Goal: Information Seeking & Learning: Learn about a topic

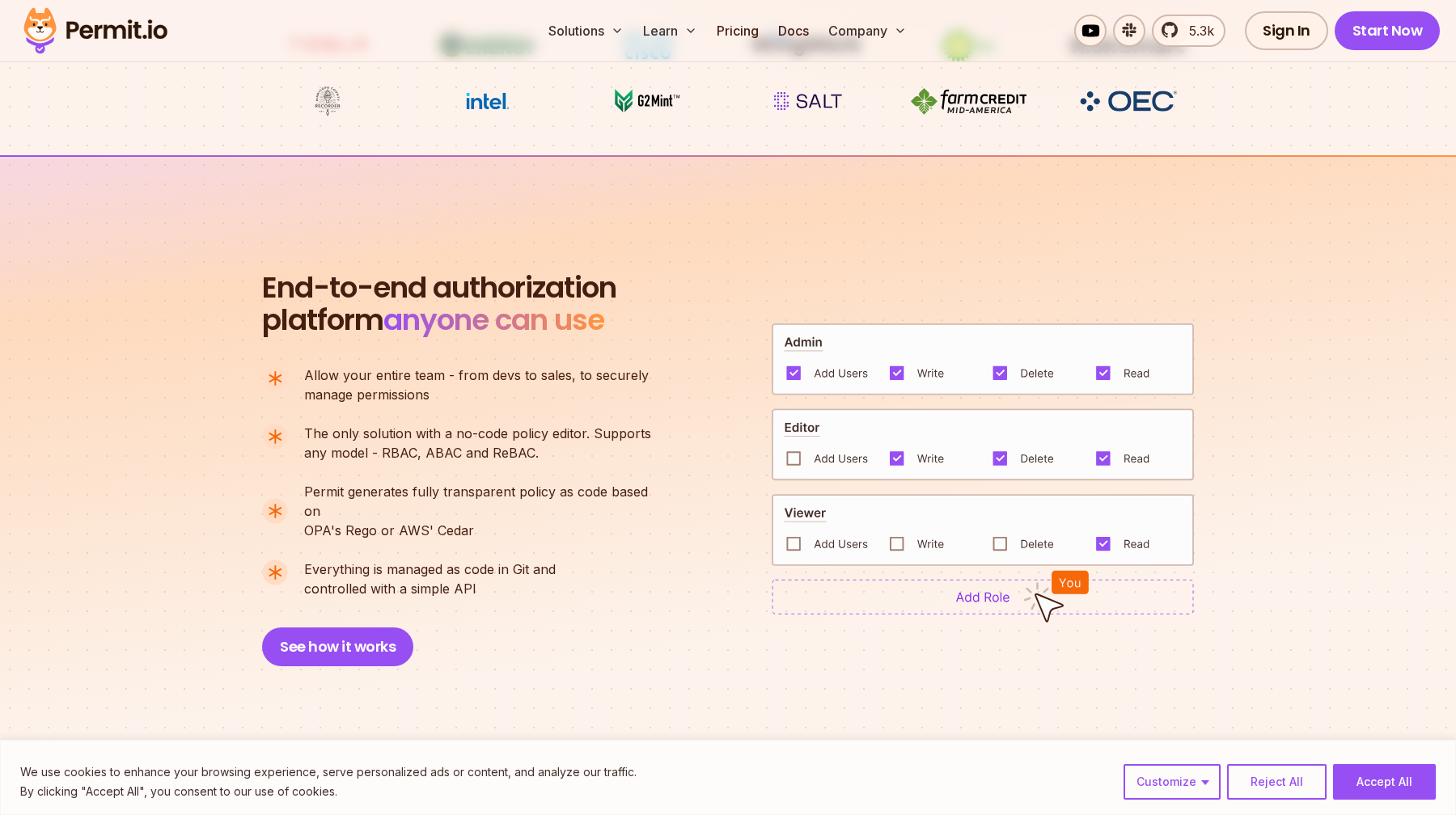
scroll to position [1039, 0]
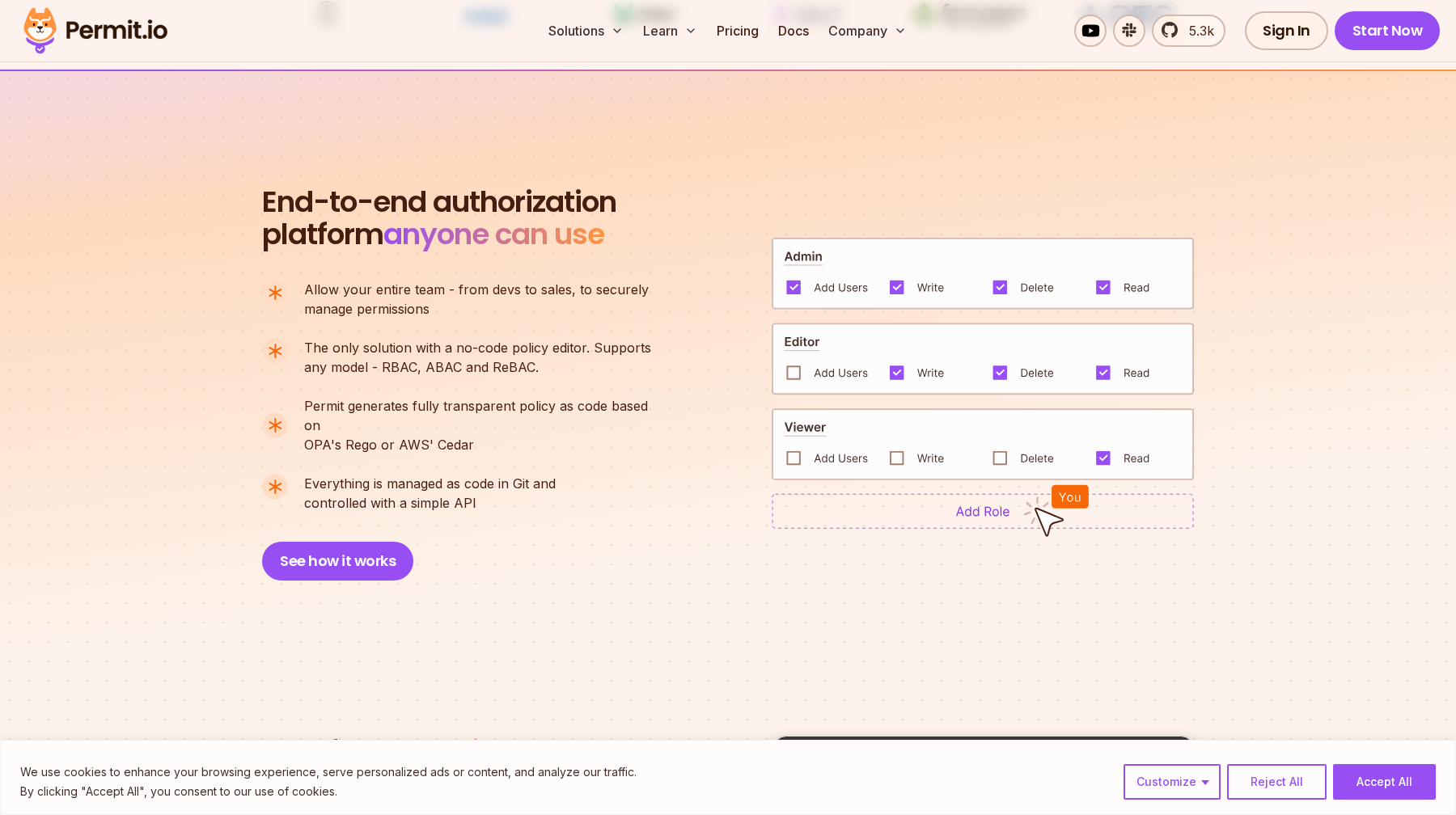
click at [964, 503] on img at bounding box center [982, 511] width 423 height 36
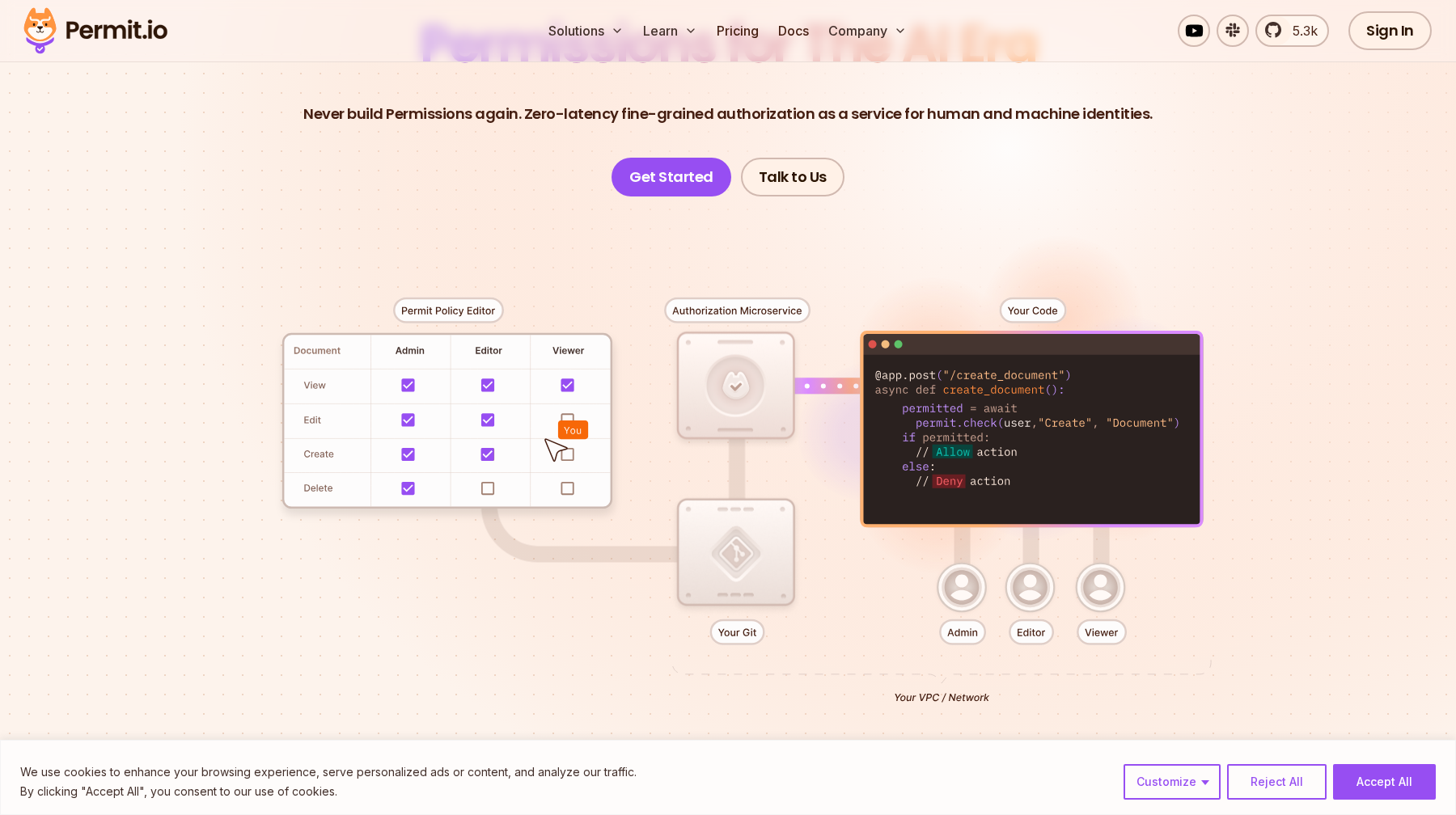
scroll to position [185, 0]
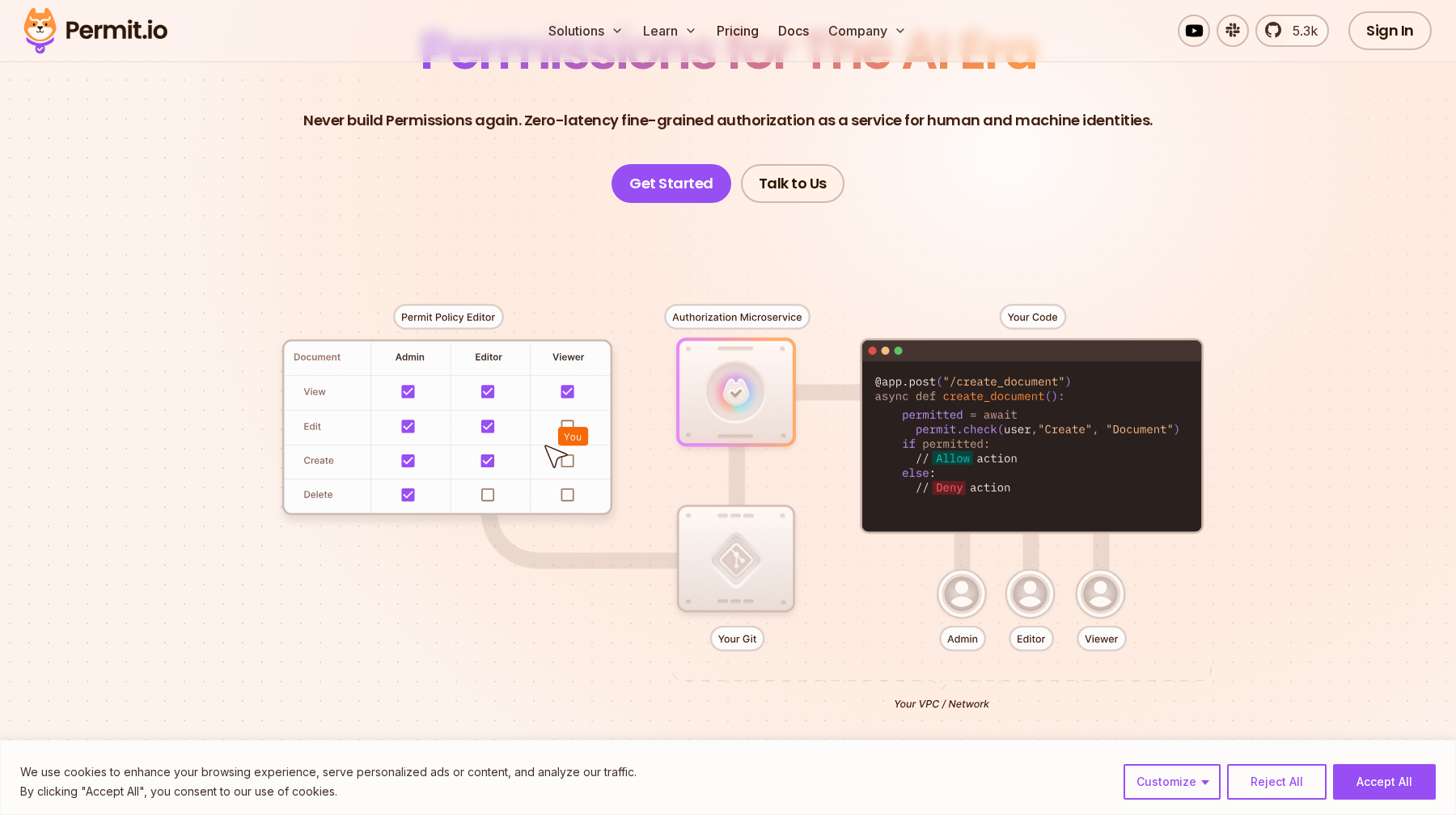
click at [731, 345] on div at bounding box center [728, 500] width 1132 height 595
click at [778, 528] on div at bounding box center [728, 500] width 1132 height 595
click at [1056, 457] on div at bounding box center [728, 500] width 1132 height 595
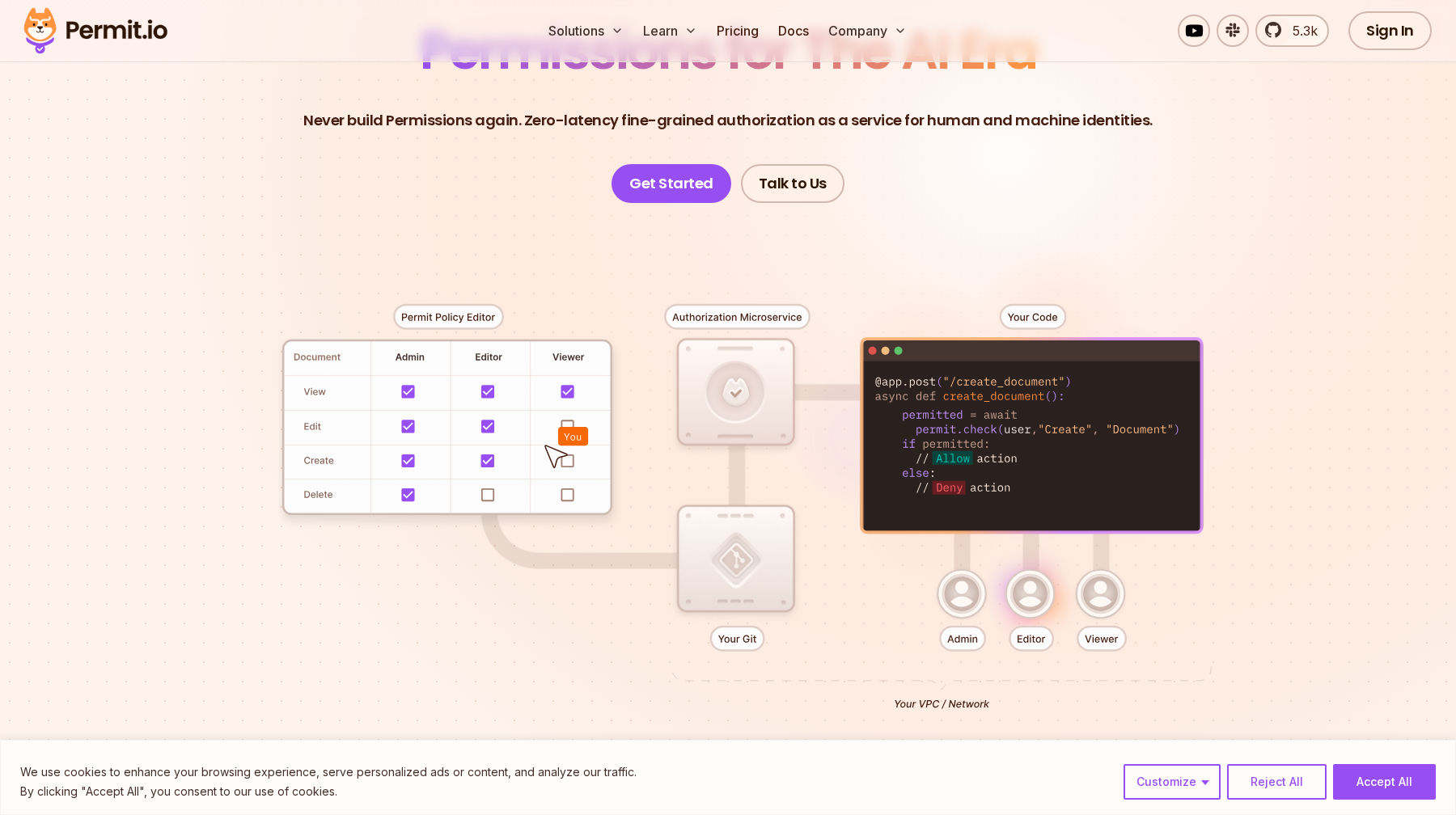
click at [1053, 260] on div at bounding box center [728, 500] width 1132 height 595
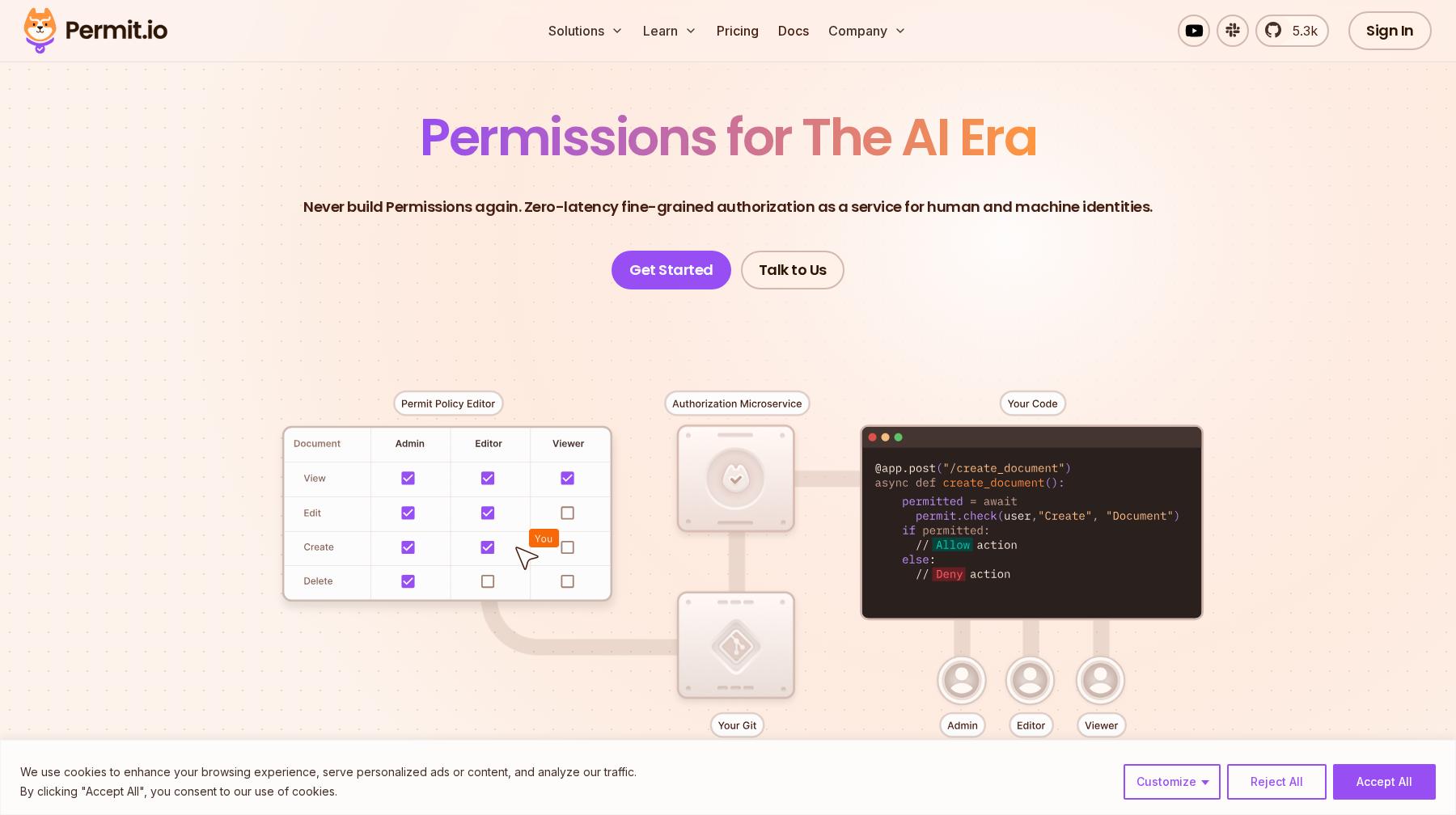
scroll to position [0, 0]
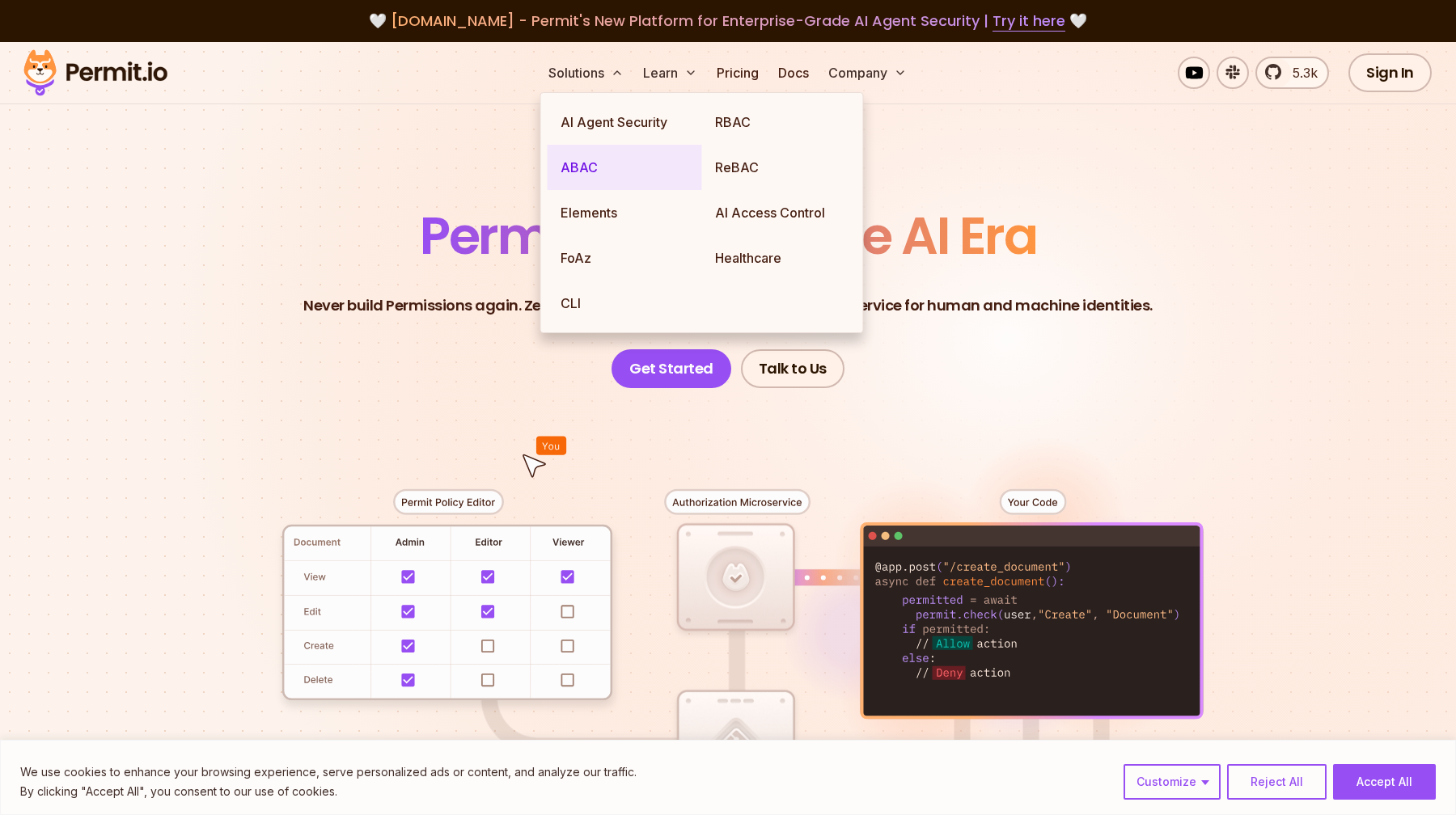
click at [617, 170] on link "ABAC" at bounding box center [624, 167] width 154 height 45
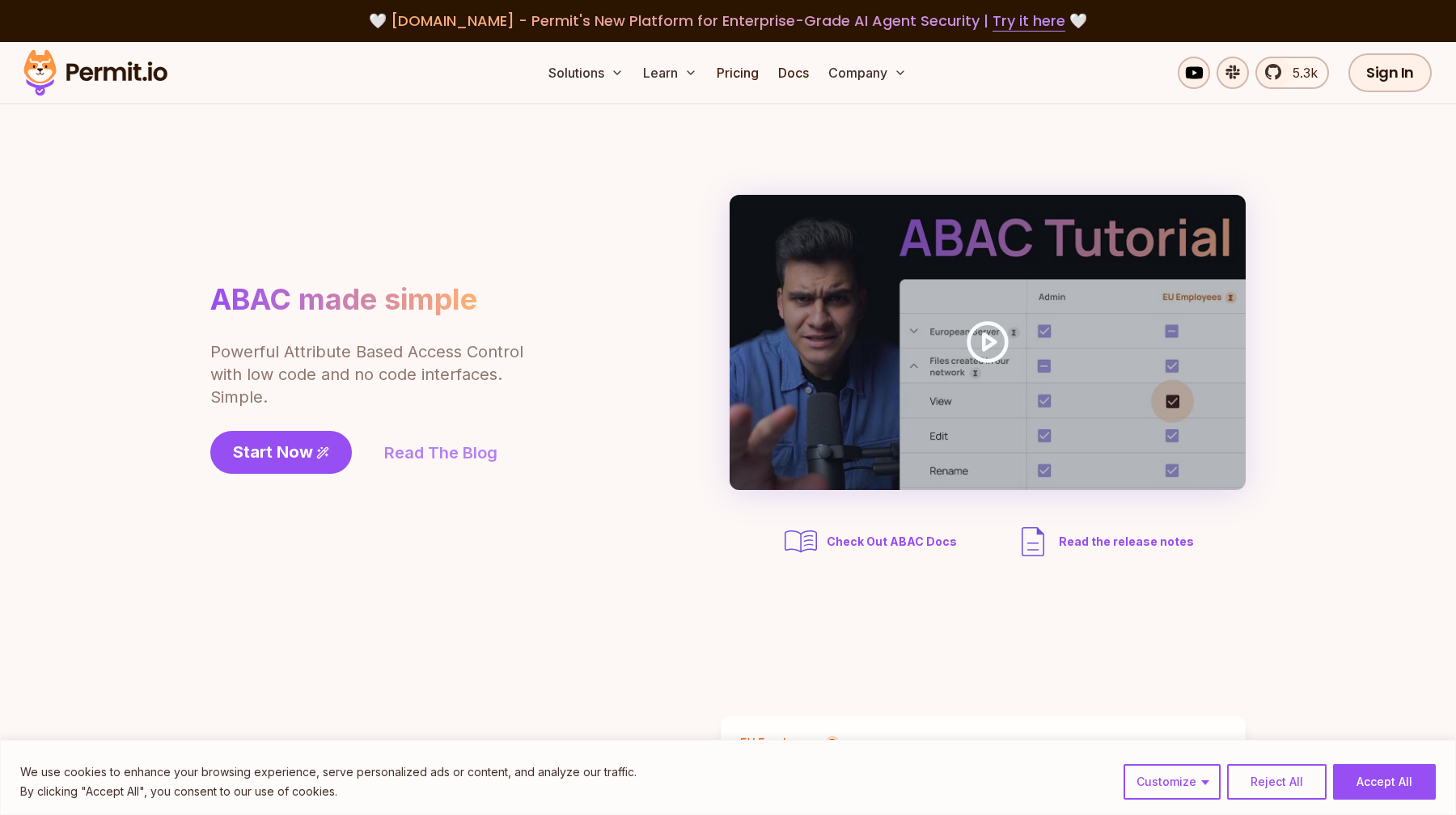
click at [417, 448] on link "Read The Blog" at bounding box center [440, 452] width 113 height 22
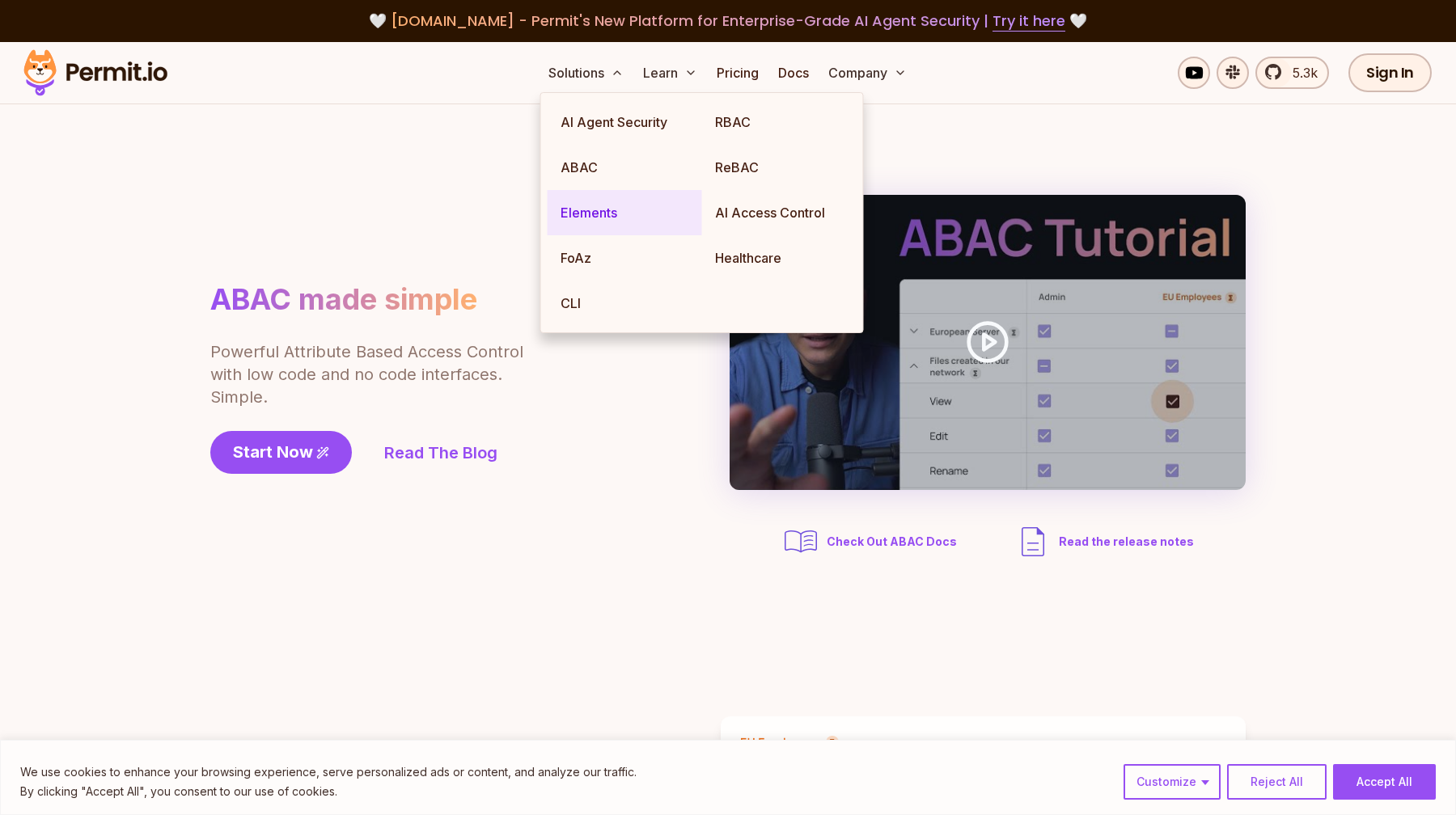
click at [630, 214] on link "Elements" at bounding box center [624, 212] width 154 height 45
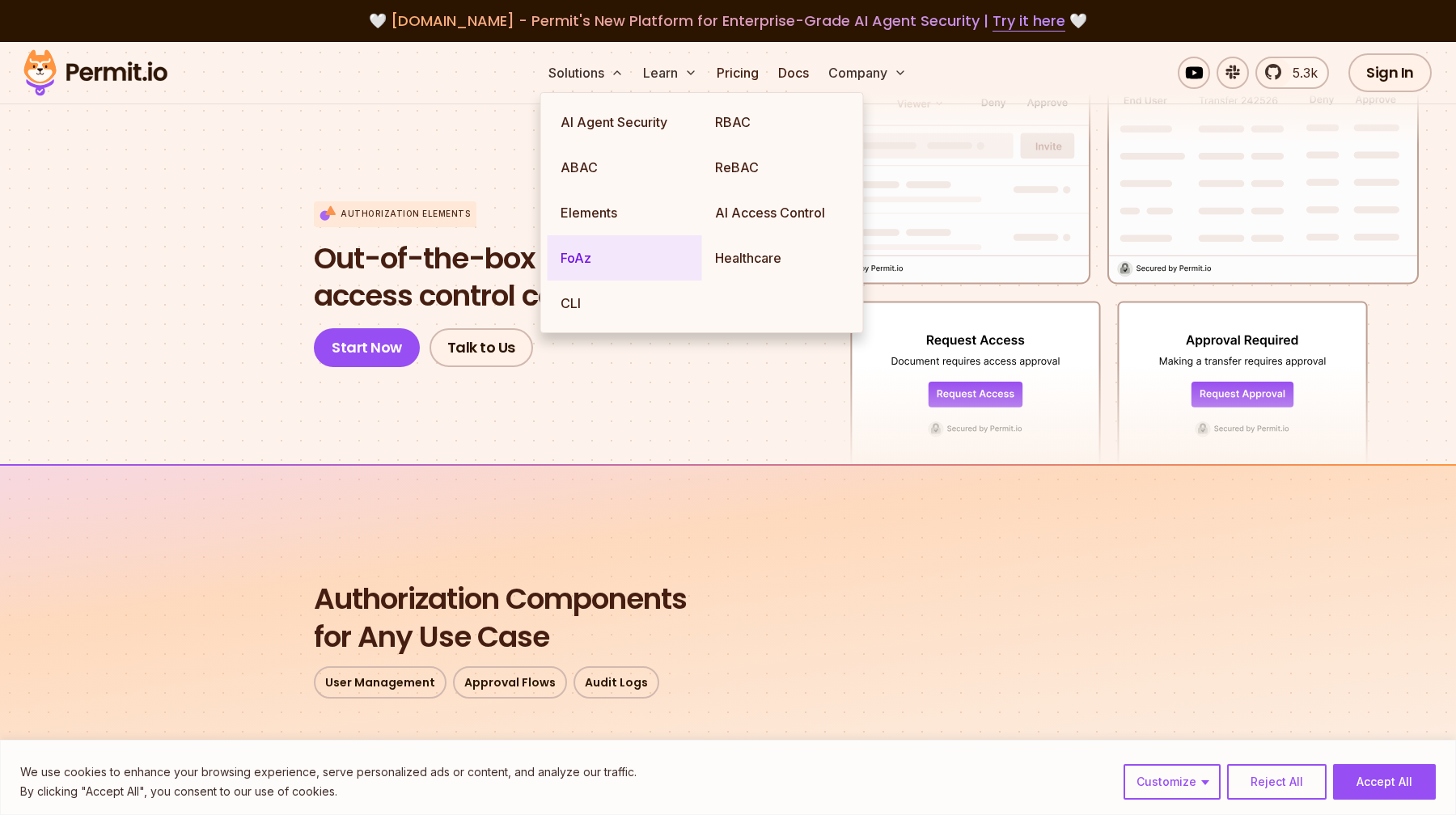
click at [594, 257] on link "FoAz" at bounding box center [624, 257] width 154 height 45
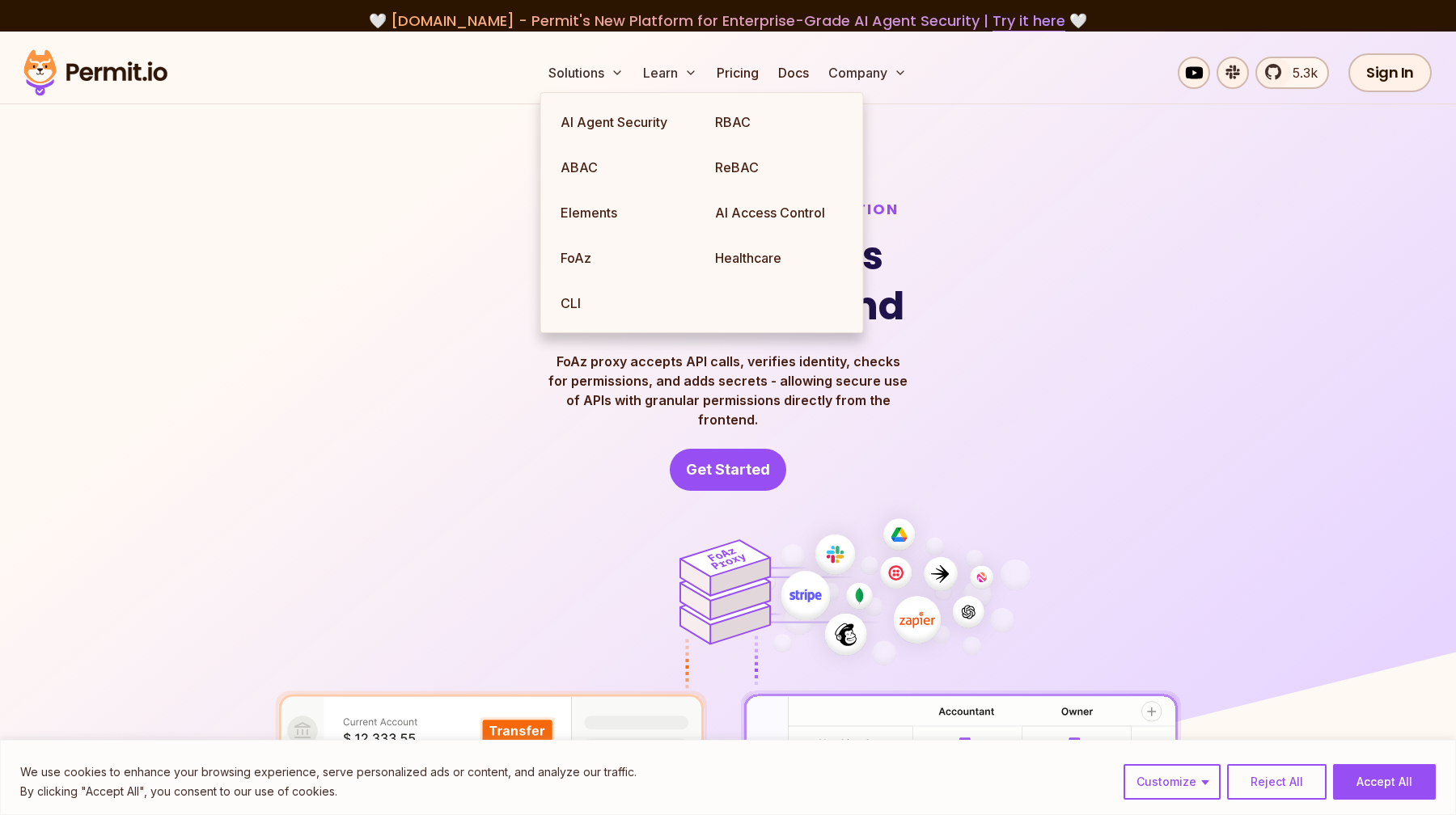
click at [240, 342] on img at bounding box center [728, 523] width 1456 height 984
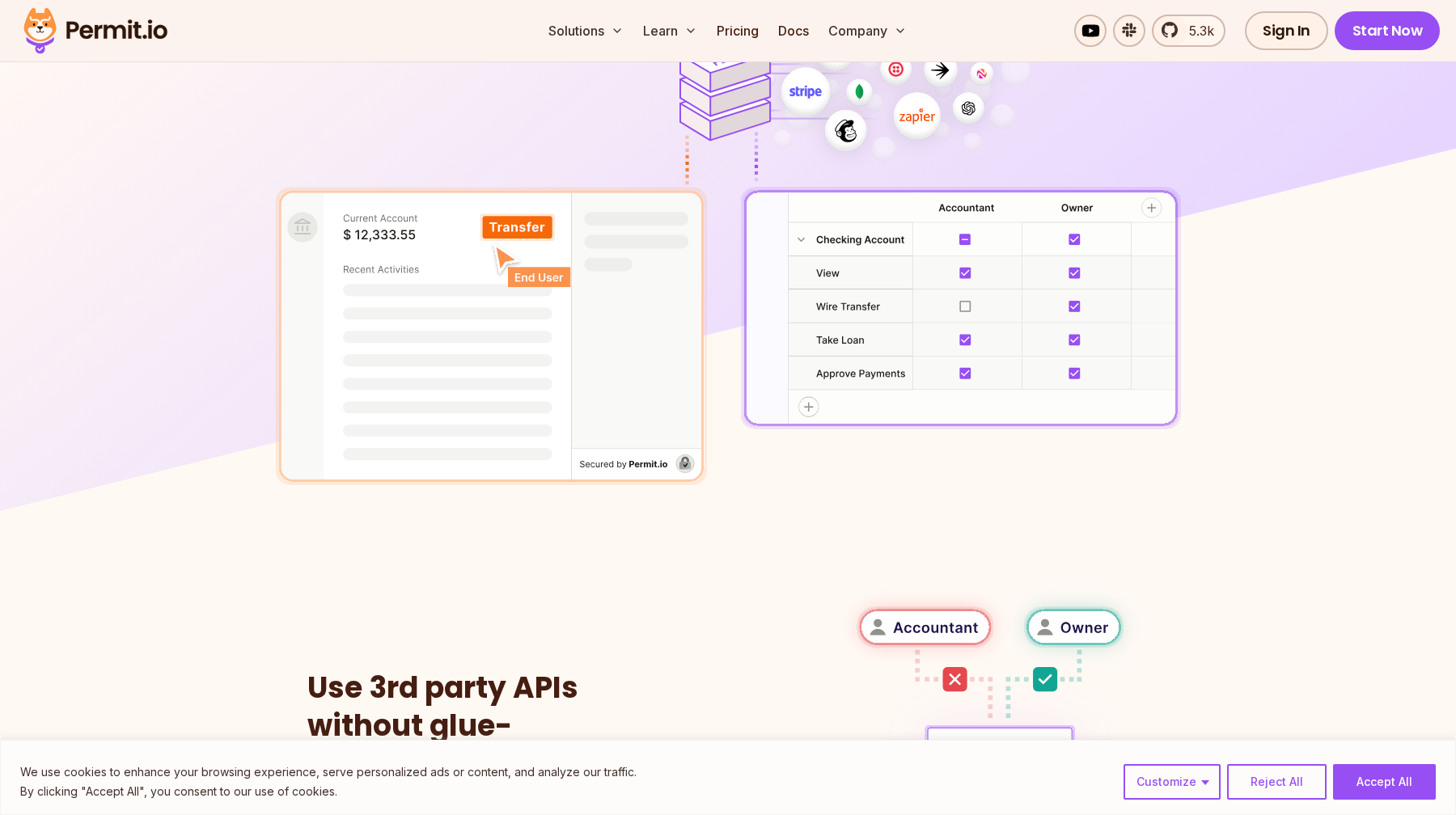
scroll to position [493, 0]
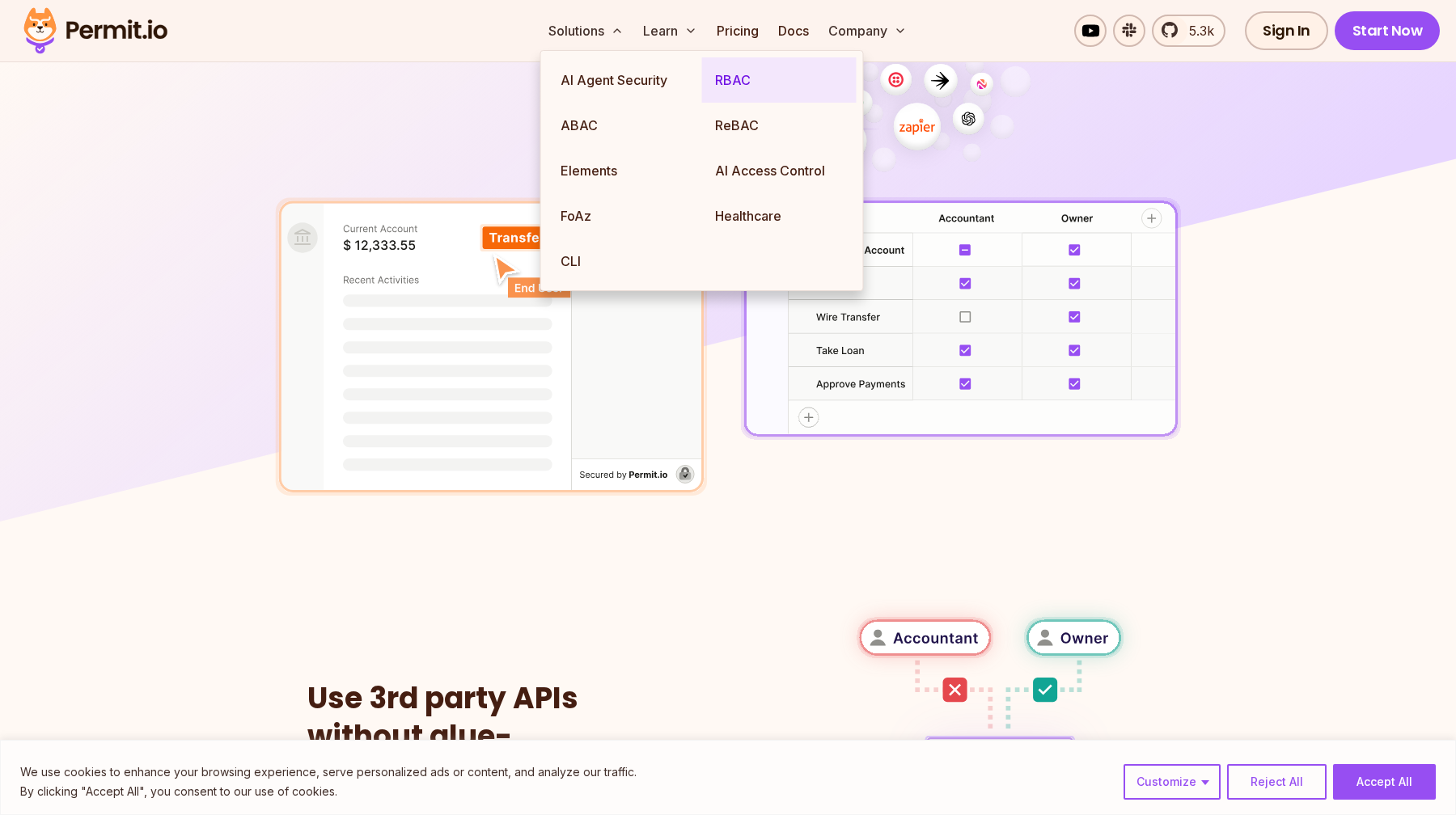
click at [768, 79] on link "RBAC" at bounding box center [780, 80] width 154 height 45
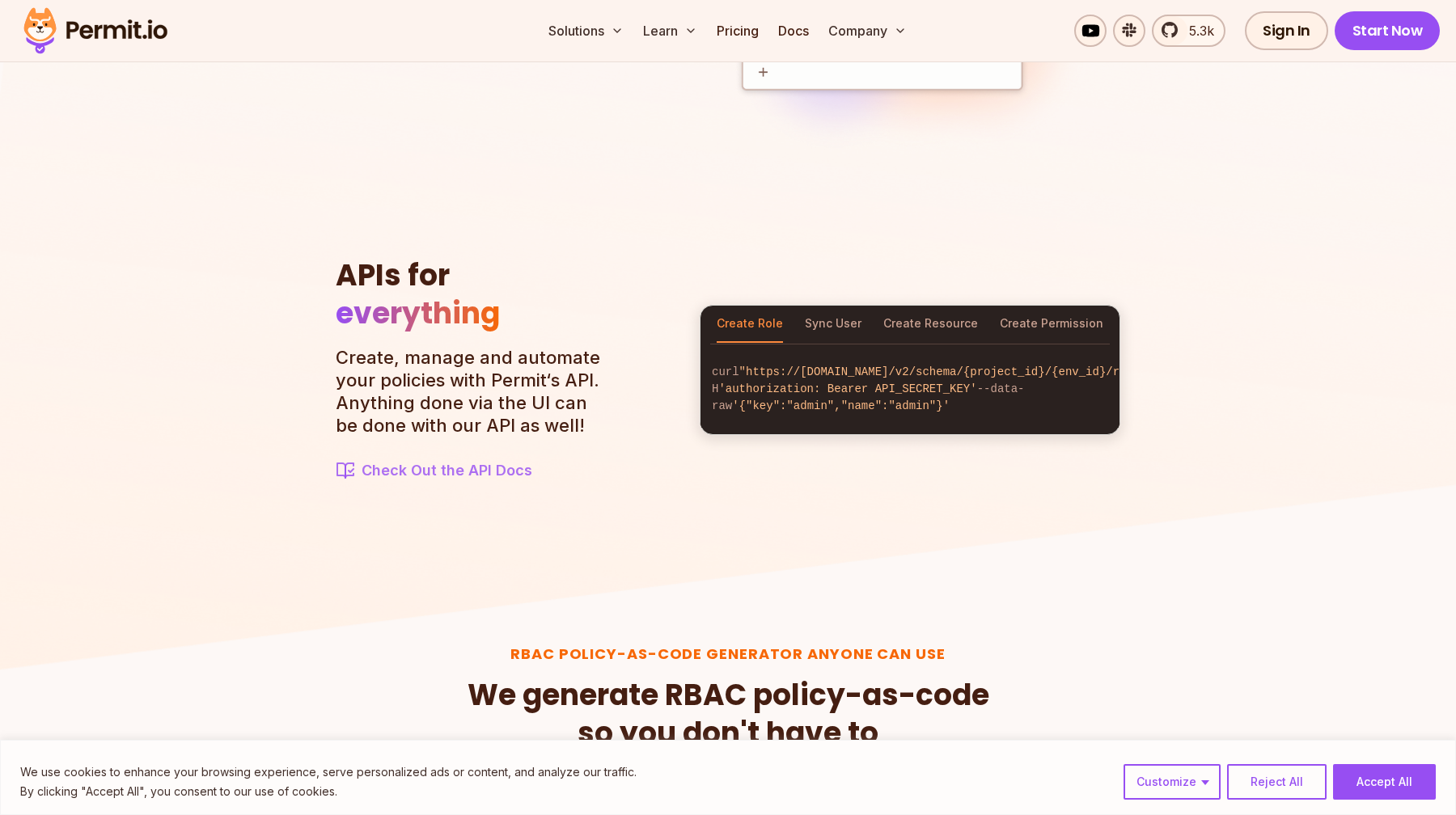
scroll to position [1736, 0]
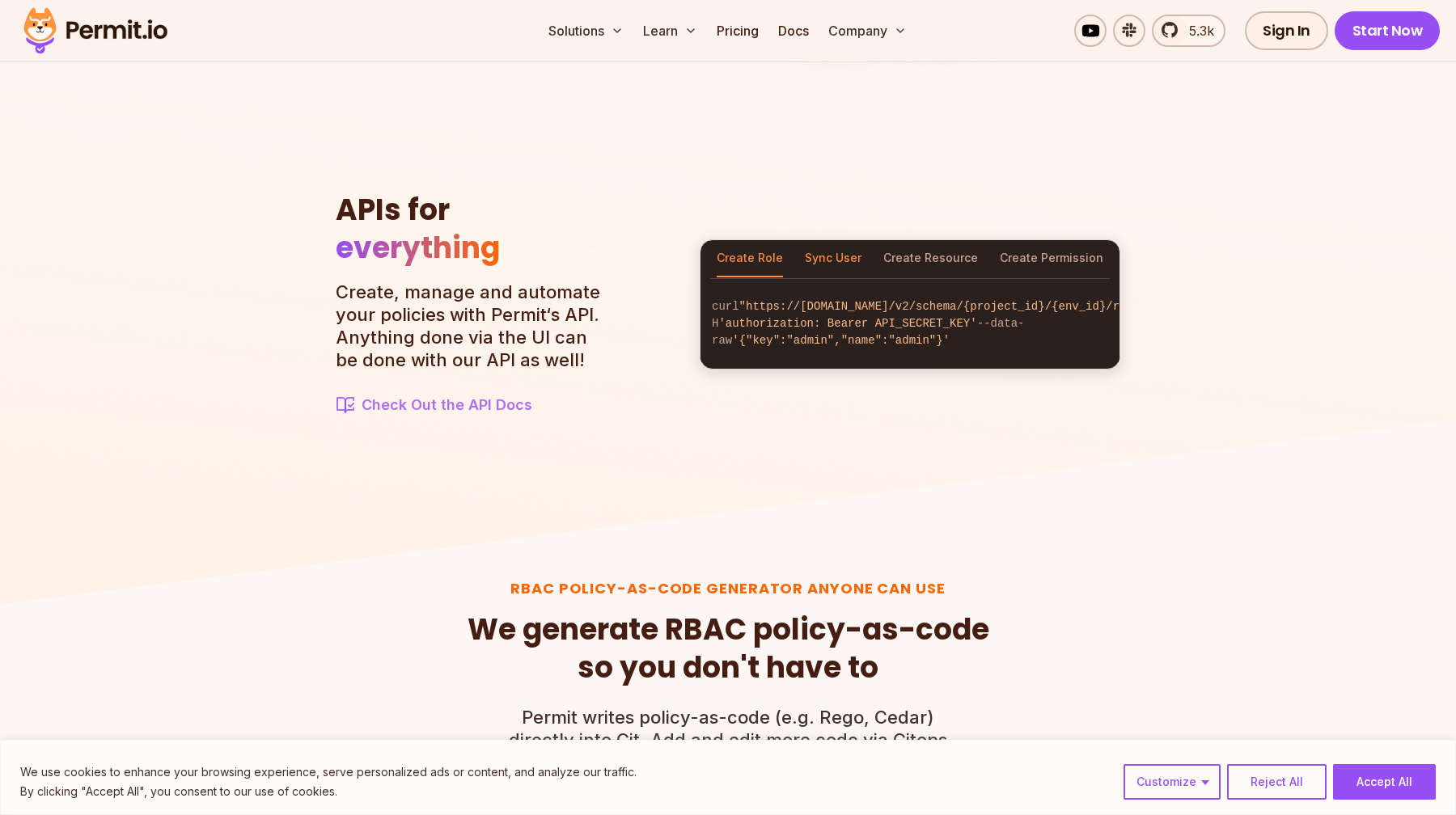
click at [833, 256] on button "Sync User" at bounding box center [833, 258] width 57 height 37
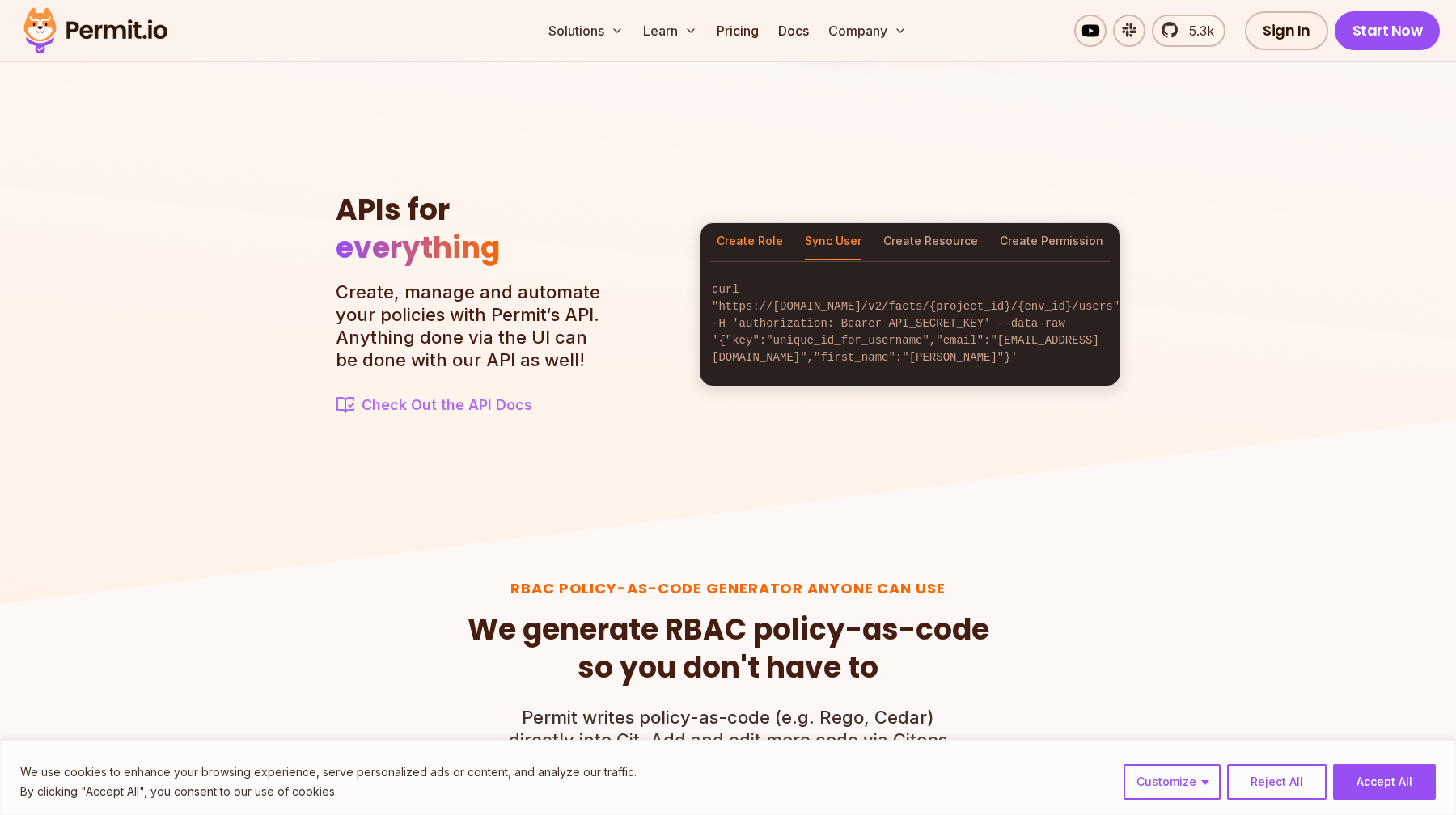
click at [737, 260] on button "Create Role" at bounding box center [750, 241] width 66 height 37
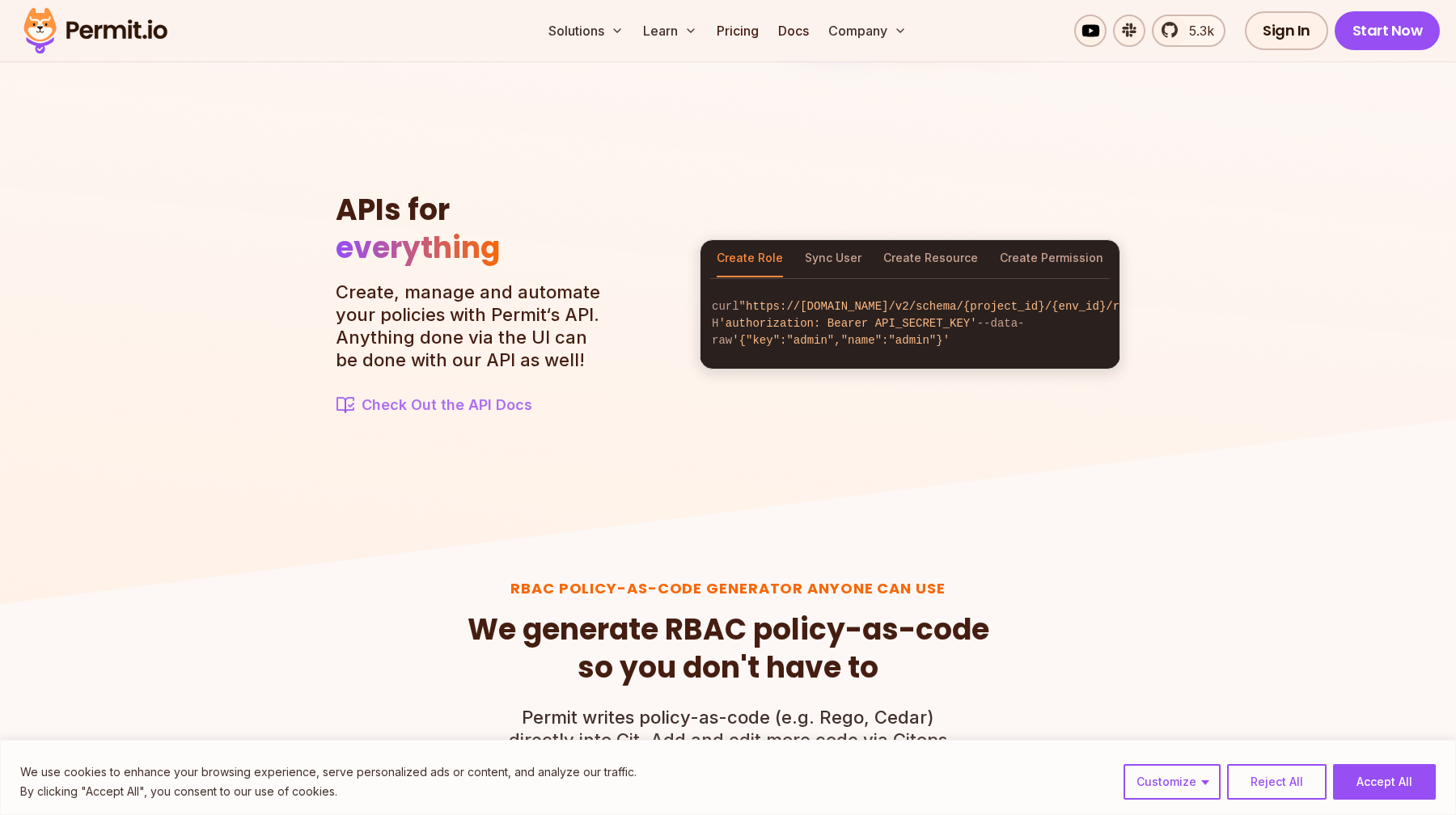
scroll to position [0, 20]
click at [939, 250] on button "Create Resource" at bounding box center [930, 258] width 94 height 37
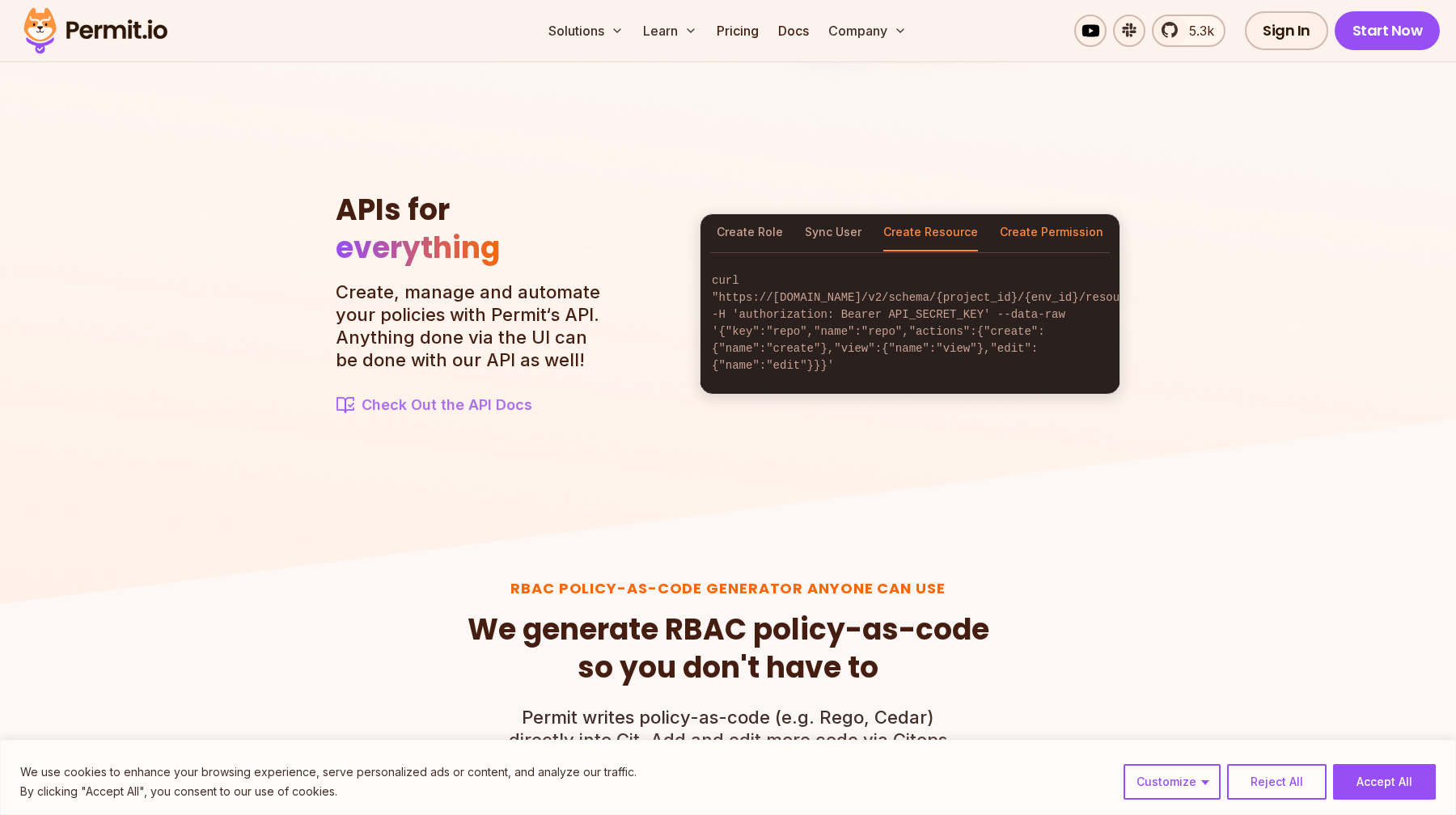
click at [1055, 230] on button "Create Permission" at bounding box center [1051, 232] width 103 height 37
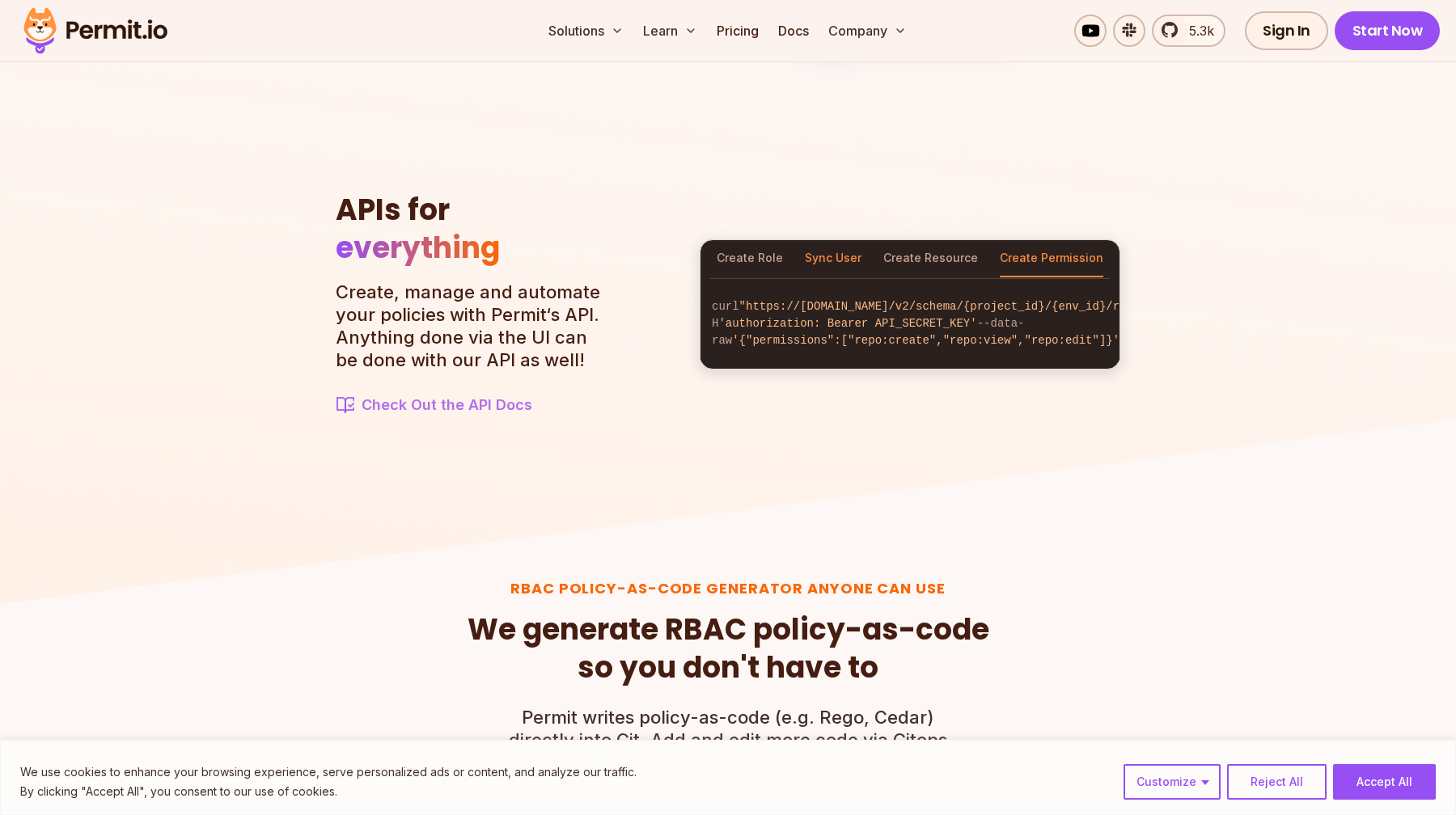
click at [854, 250] on button "Sync User" at bounding box center [833, 258] width 57 height 37
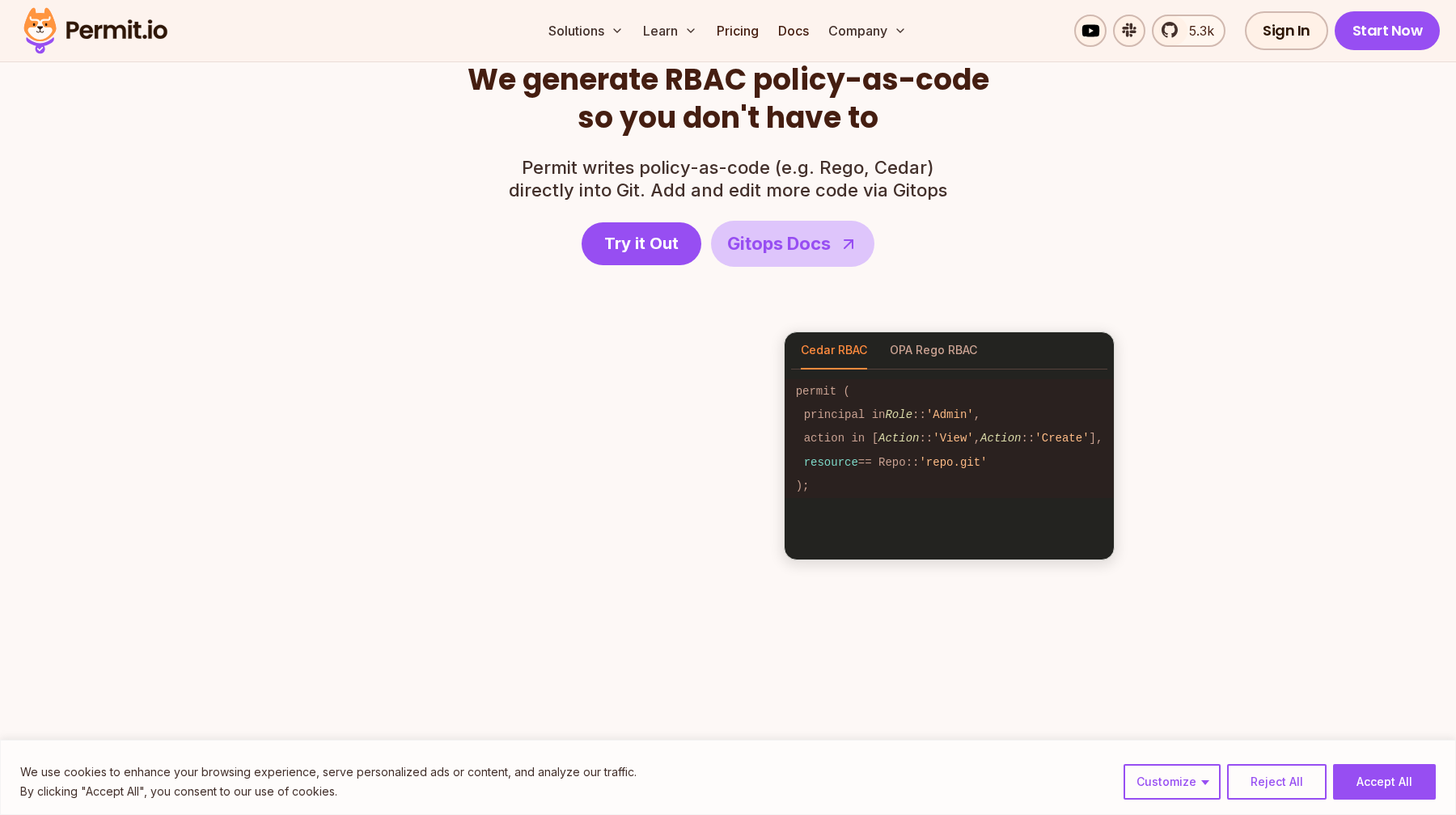
scroll to position [2187, 0]
